Goal: Task Accomplishment & Management: Use online tool/utility

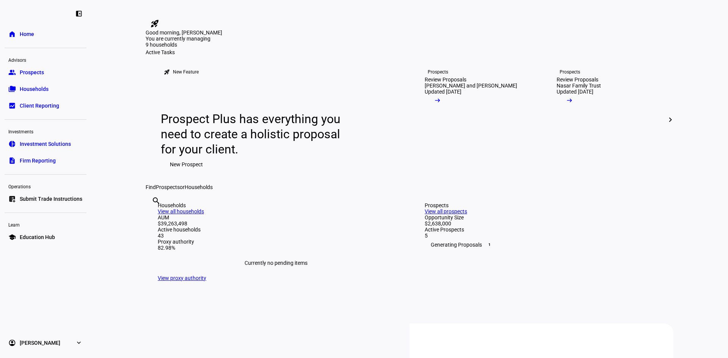
click at [671, 124] on mat-icon "chevron_right" at bounding box center [670, 119] width 9 height 9
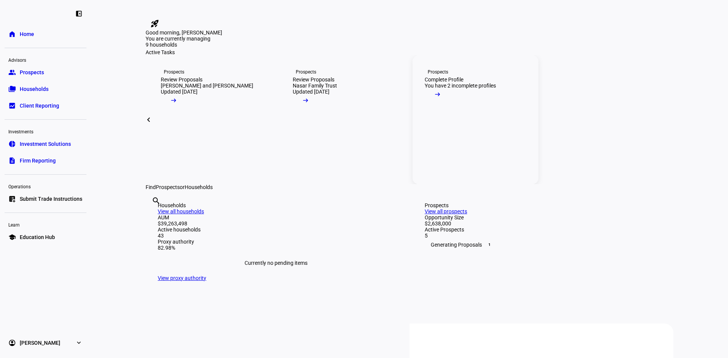
click at [442, 98] on mat-icon "arrow_right_alt" at bounding box center [438, 95] width 8 height 8
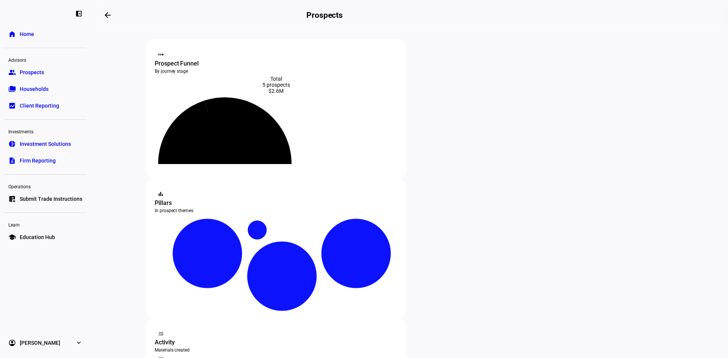
scroll to position [76, 0]
